Goal: Task Accomplishment & Management: Manage account settings

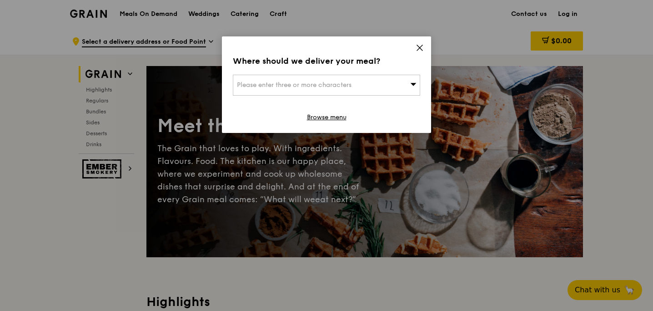
click at [417, 49] on icon at bounding box center [420, 48] width 8 height 8
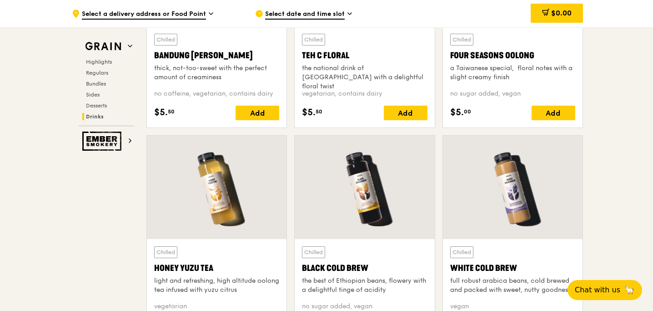
scroll to position [3862, 0]
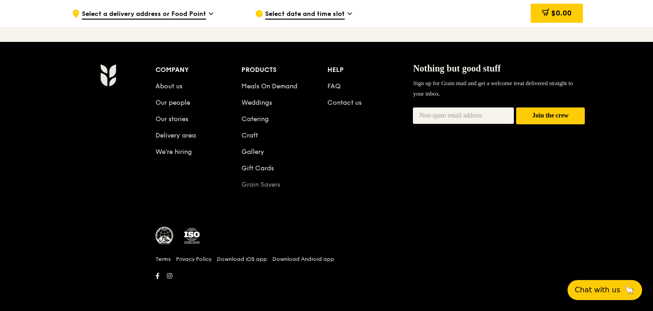
click at [259, 184] on link "Grain Savers" at bounding box center [260, 185] width 39 height 8
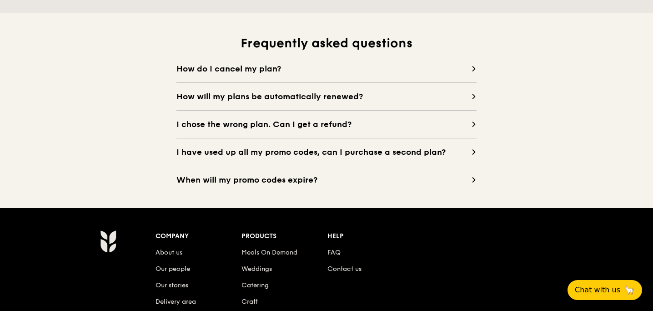
scroll to position [846, 0]
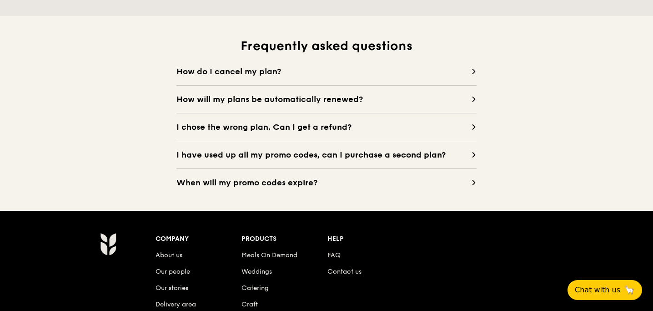
click at [287, 159] on span "I have used up all my promo codes, can I purchase a second plan?" at bounding box center [323, 154] width 295 height 13
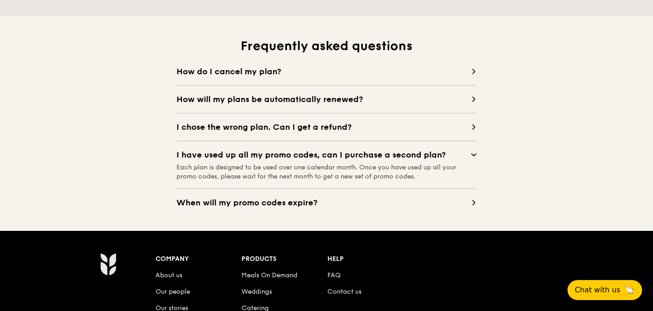
click at [261, 200] on span "When will my promo codes expire?" at bounding box center [323, 202] width 295 height 13
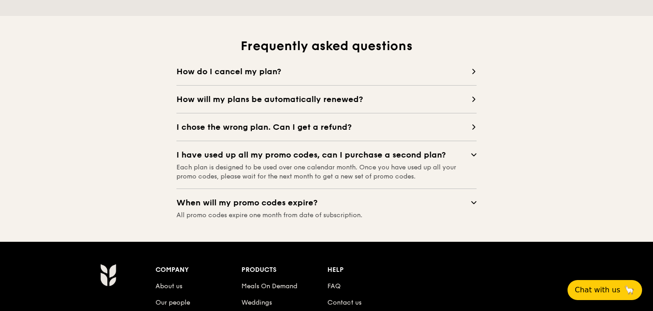
click at [272, 126] on span "I chose the wrong plan. Can I get a refund?" at bounding box center [323, 127] width 295 height 13
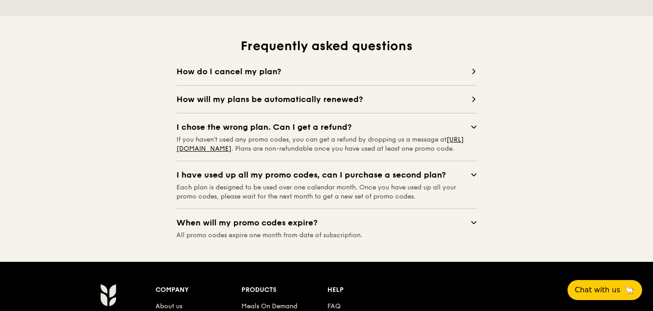
click at [321, 99] on span "How will my plans be automatically renewed?" at bounding box center [323, 99] width 295 height 13
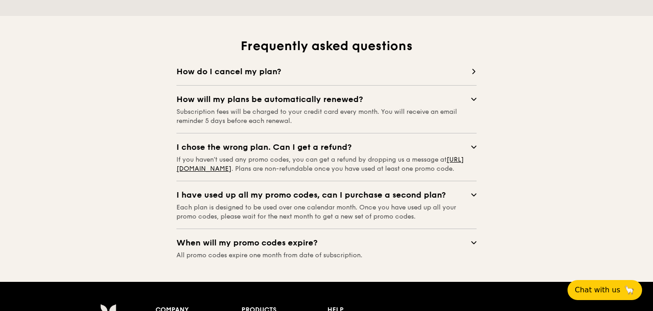
click at [258, 70] on span "How do I cancel my plan?" at bounding box center [323, 71] width 295 height 13
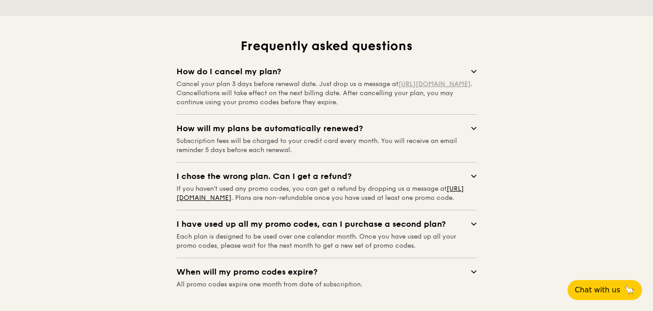
click at [398, 88] on link "[URL][DOMAIN_NAME]" at bounding box center [434, 84] width 72 height 8
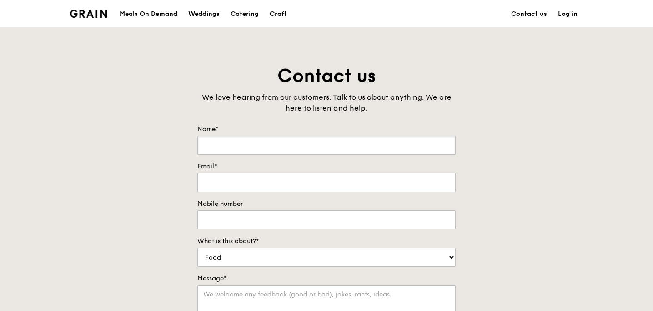
click at [275, 148] on input "Name*" at bounding box center [326, 145] width 258 height 19
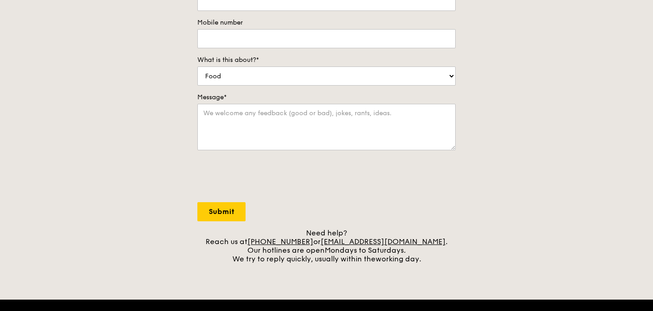
scroll to position [179, 0]
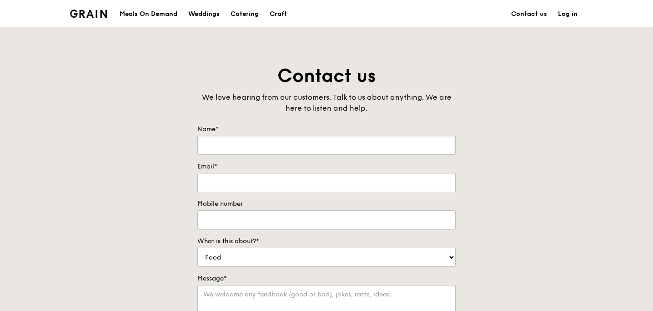
click at [245, 140] on input "Name*" at bounding box center [326, 145] width 258 height 19
type input "Tan Kuo Chye"
type input "kuochye.tan@gmail.com"
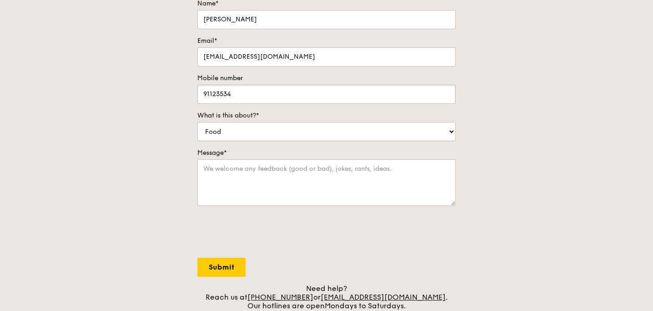
scroll to position [132, 0]
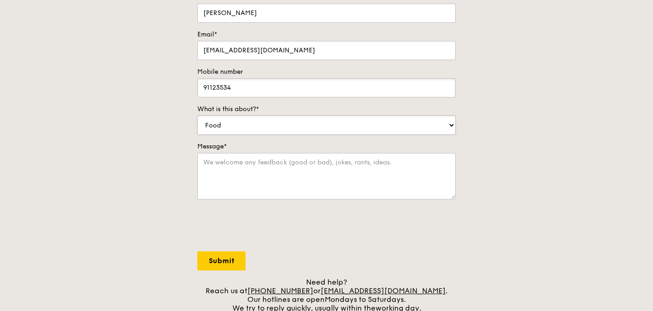
type input "91123534"
click at [281, 116] on select "Food Service Billing/Payment Catering Others" at bounding box center [326, 125] width 258 height 19
select select "Billing/Payment"
click at [197, 116] on select "Food Service Billing/Payment Catering Others" at bounding box center [326, 125] width 258 height 19
click at [252, 173] on textarea "Message*" at bounding box center [326, 176] width 258 height 46
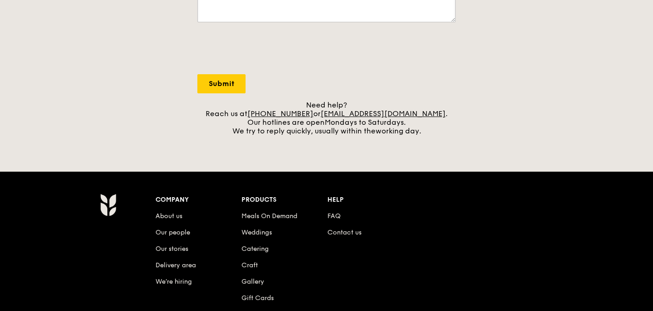
scroll to position [290, 0]
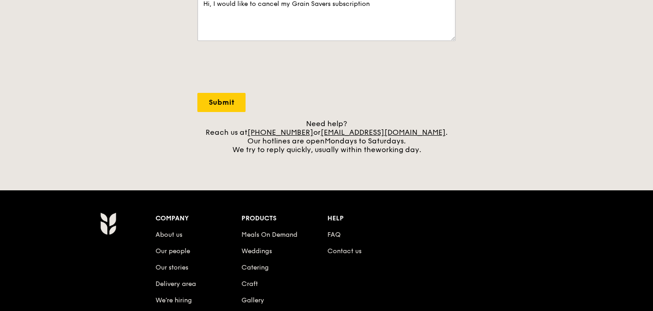
type textarea "Hi, I would like to cancel my Grain Savers subscription"
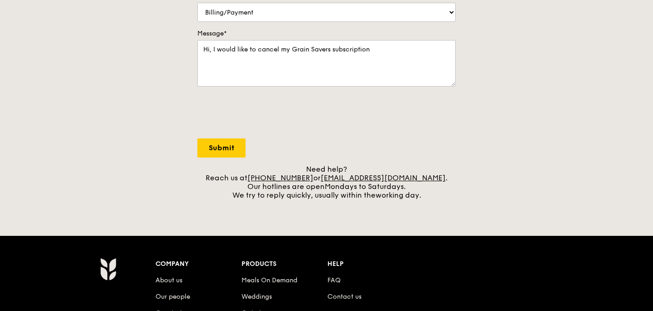
scroll to position [244, 0]
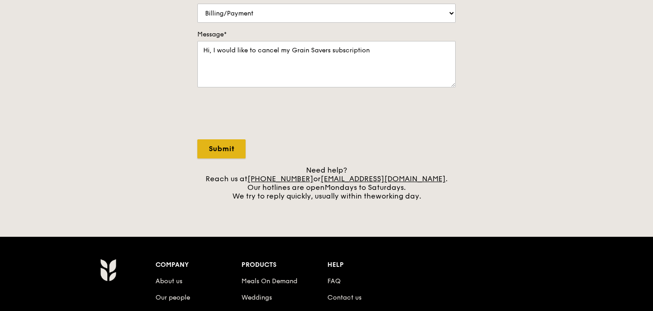
click at [221, 149] on input "Submit" at bounding box center [221, 148] width 48 height 19
select select "Food"
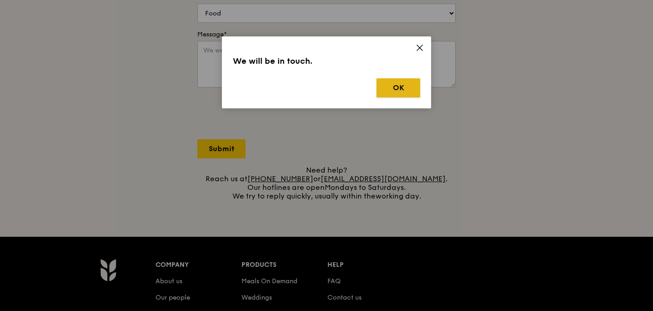
click at [397, 85] on button "OK" at bounding box center [399, 87] width 44 height 19
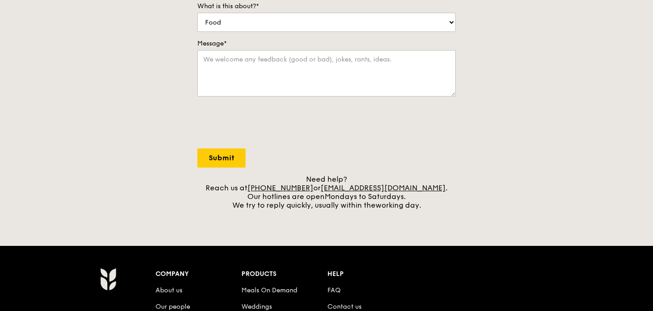
scroll to position [0, 0]
